Goal: Check status: Check status

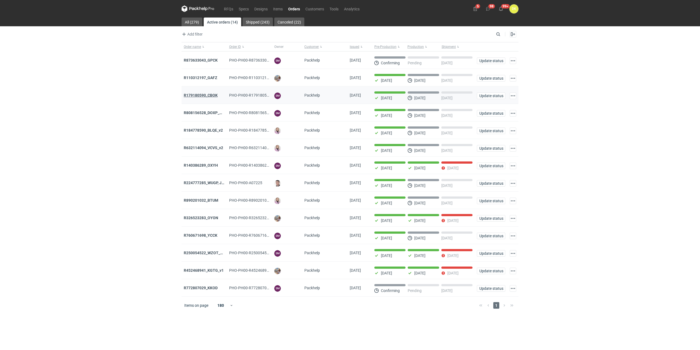
click at [212, 94] on strong "R179180590_CBOK" at bounding box center [201, 95] width 34 height 4
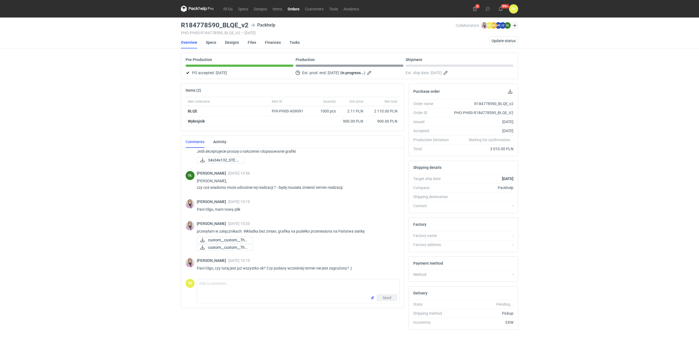
scroll to position [58, 0]
